Goal: Task Accomplishment & Management: Manage account settings

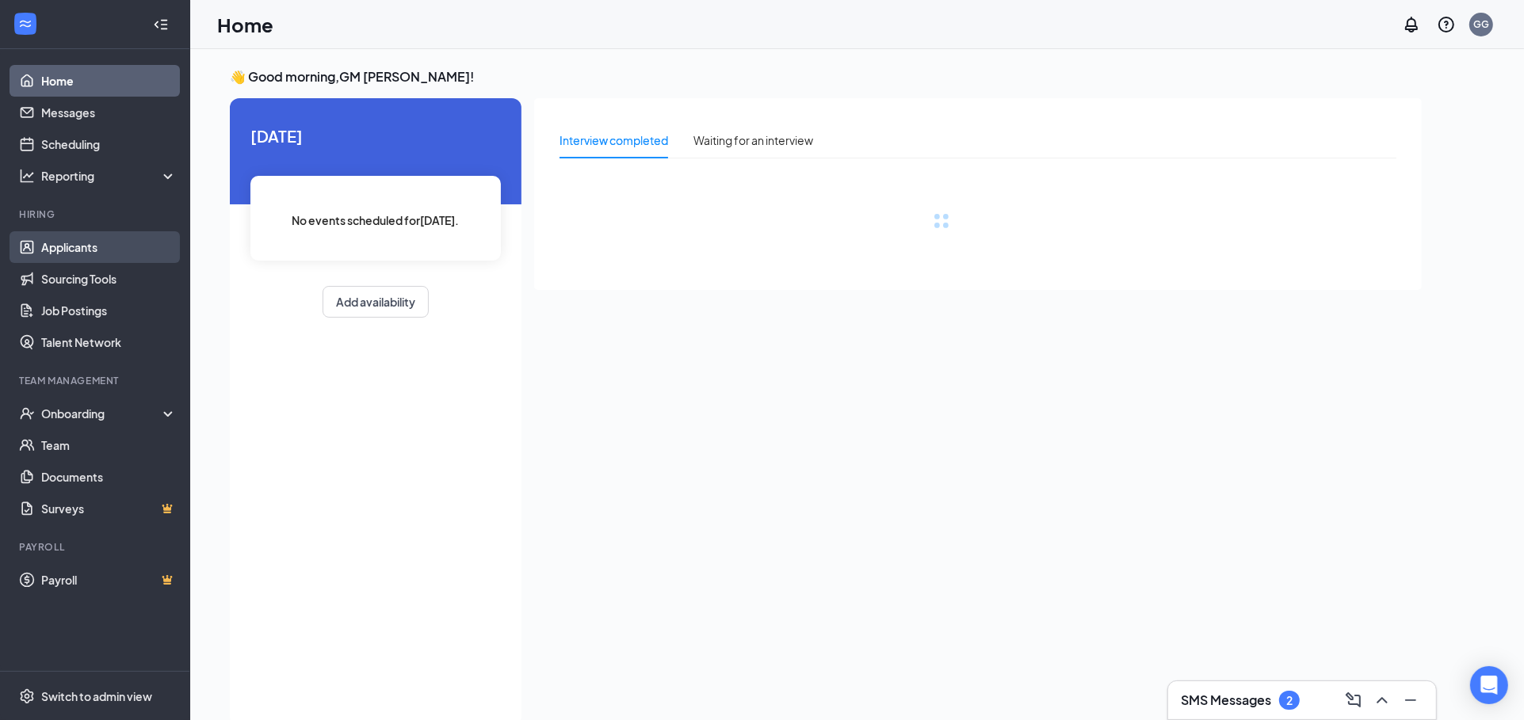
click at [60, 249] on link "Applicants" at bounding box center [108, 247] width 135 height 32
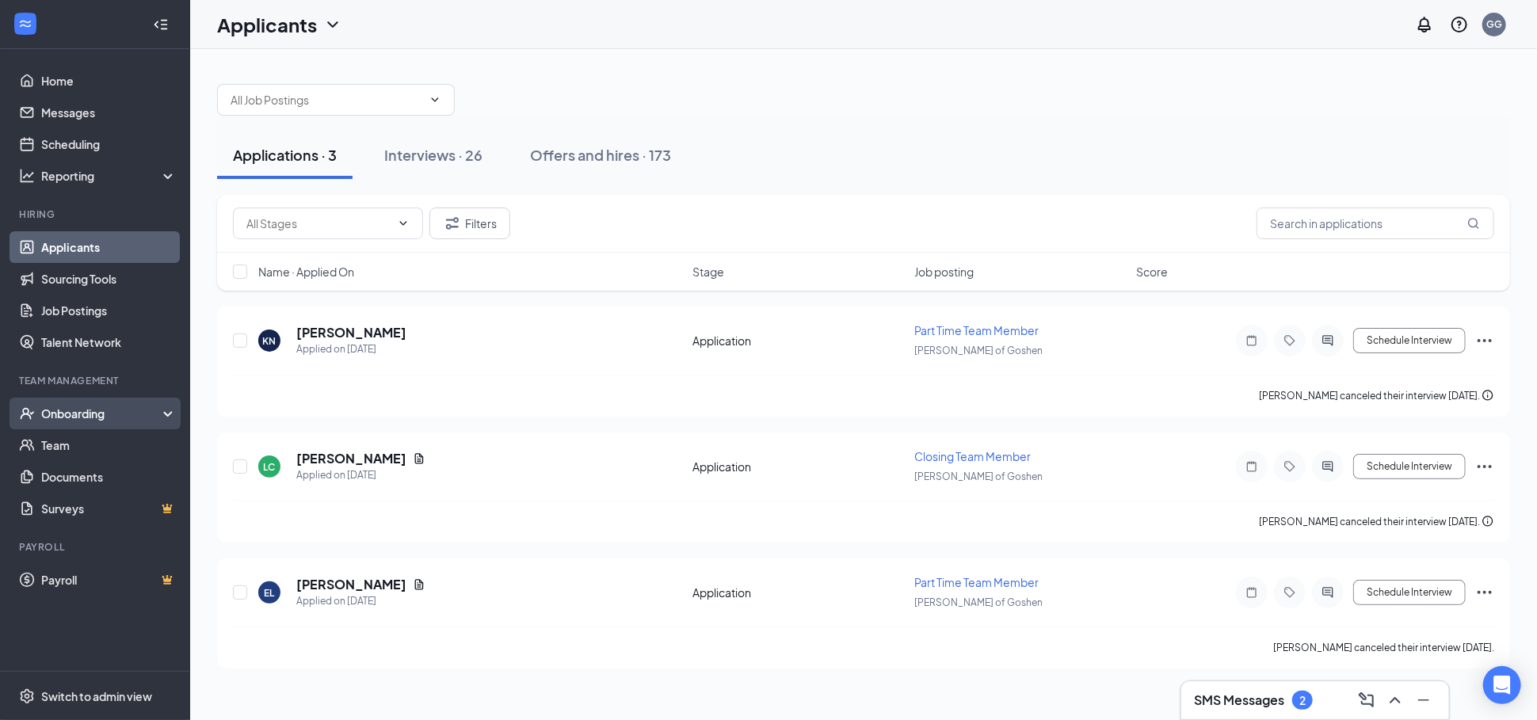
click at [67, 418] on div "Onboarding" at bounding box center [102, 414] width 122 height 16
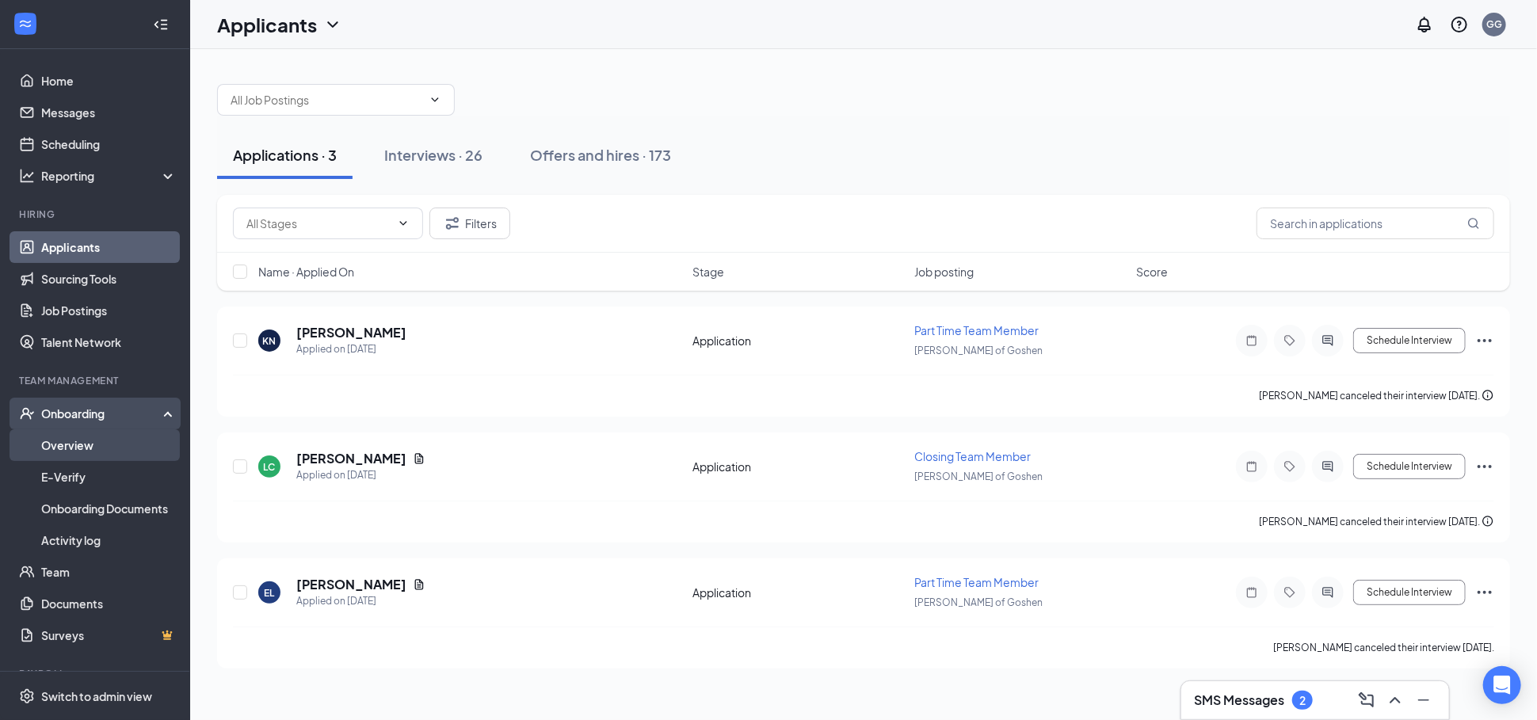
click at [71, 437] on link "Overview" at bounding box center [108, 445] width 135 height 32
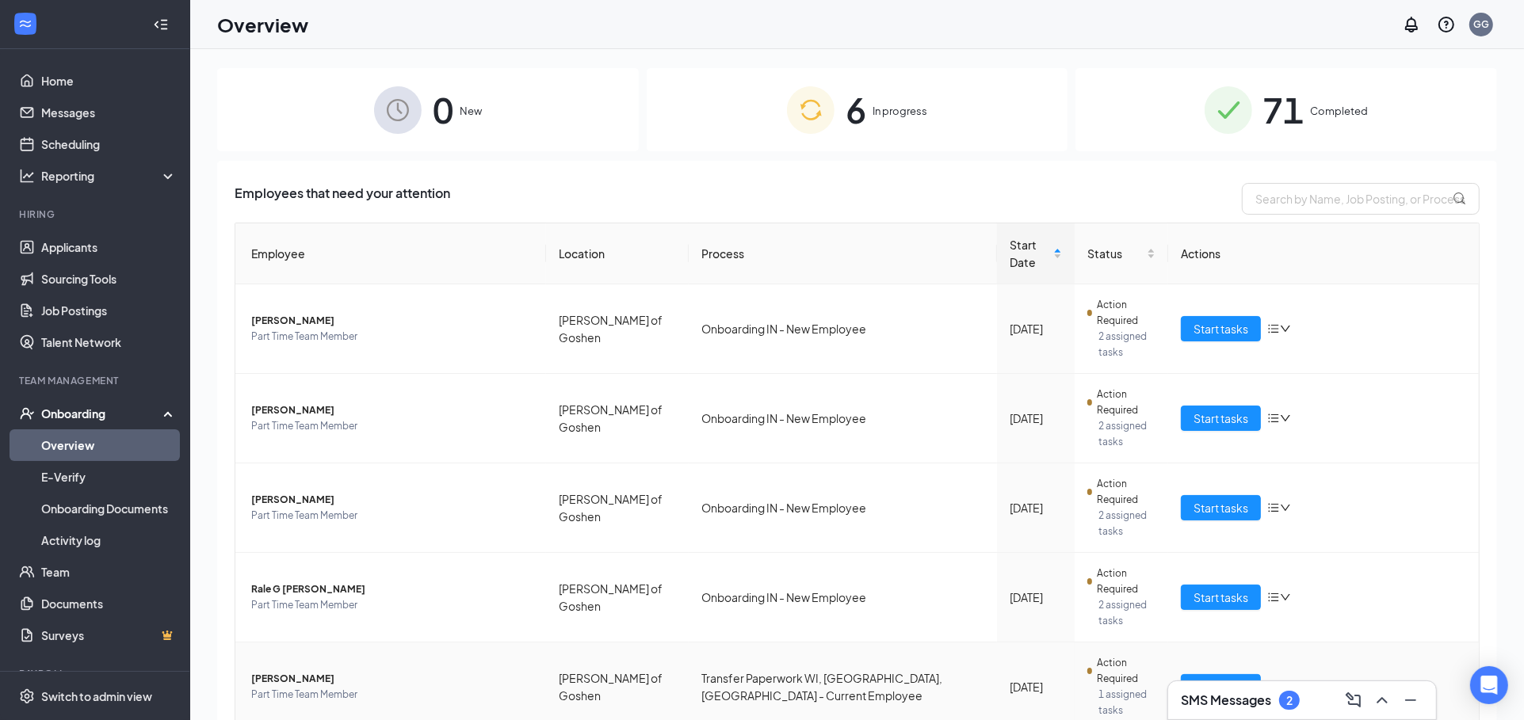
click at [380, 671] on span "[PERSON_NAME]" at bounding box center [392, 679] width 282 height 16
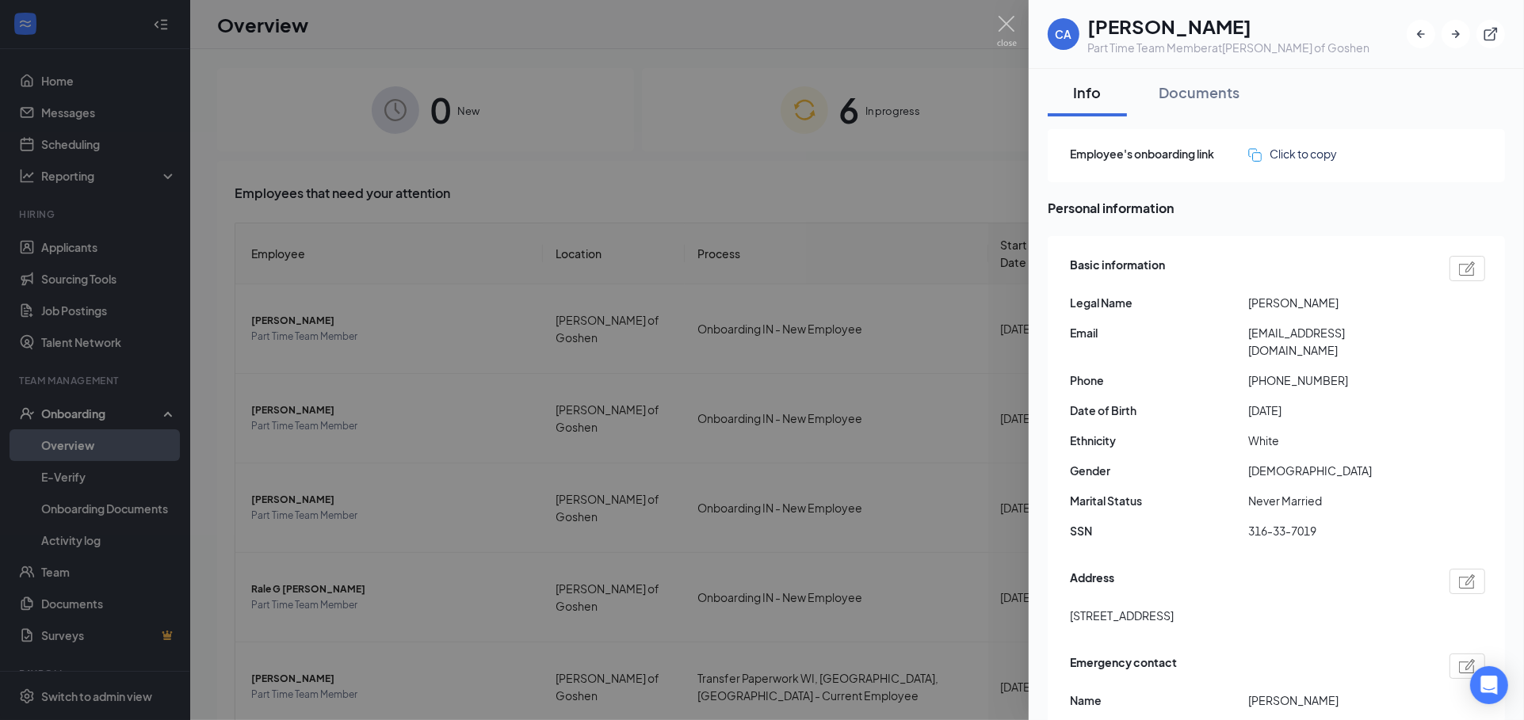
drag, startPoint x: 881, startPoint y: 128, endPoint x: 578, endPoint y: 17, distance: 322.4
click at [862, 125] on div at bounding box center [762, 360] width 1524 height 720
